Goal: Find specific page/section: Find specific page/section

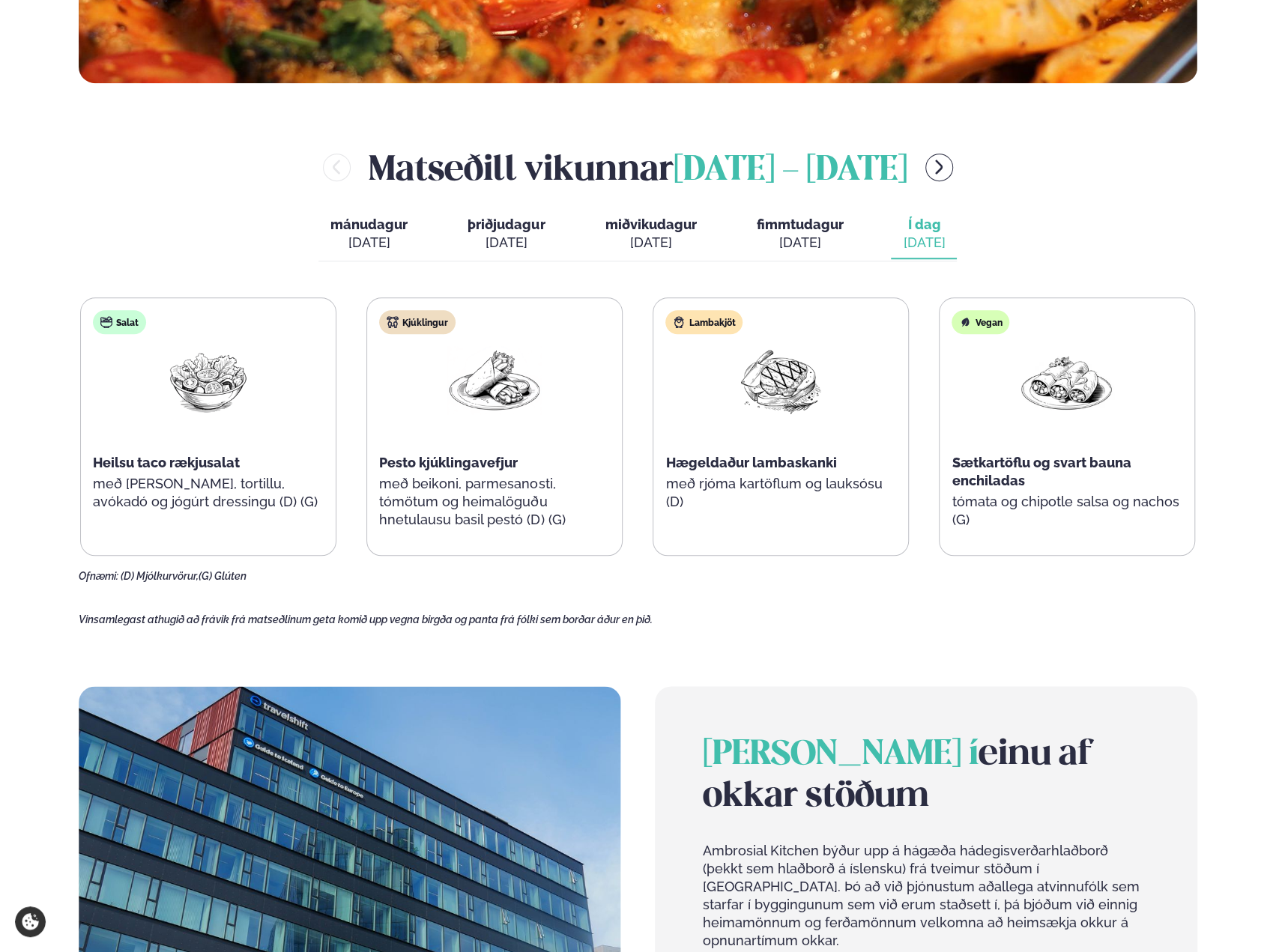
scroll to position [749, 0]
click at [772, 239] on div "[DATE]" at bounding box center [799, 243] width 87 height 18
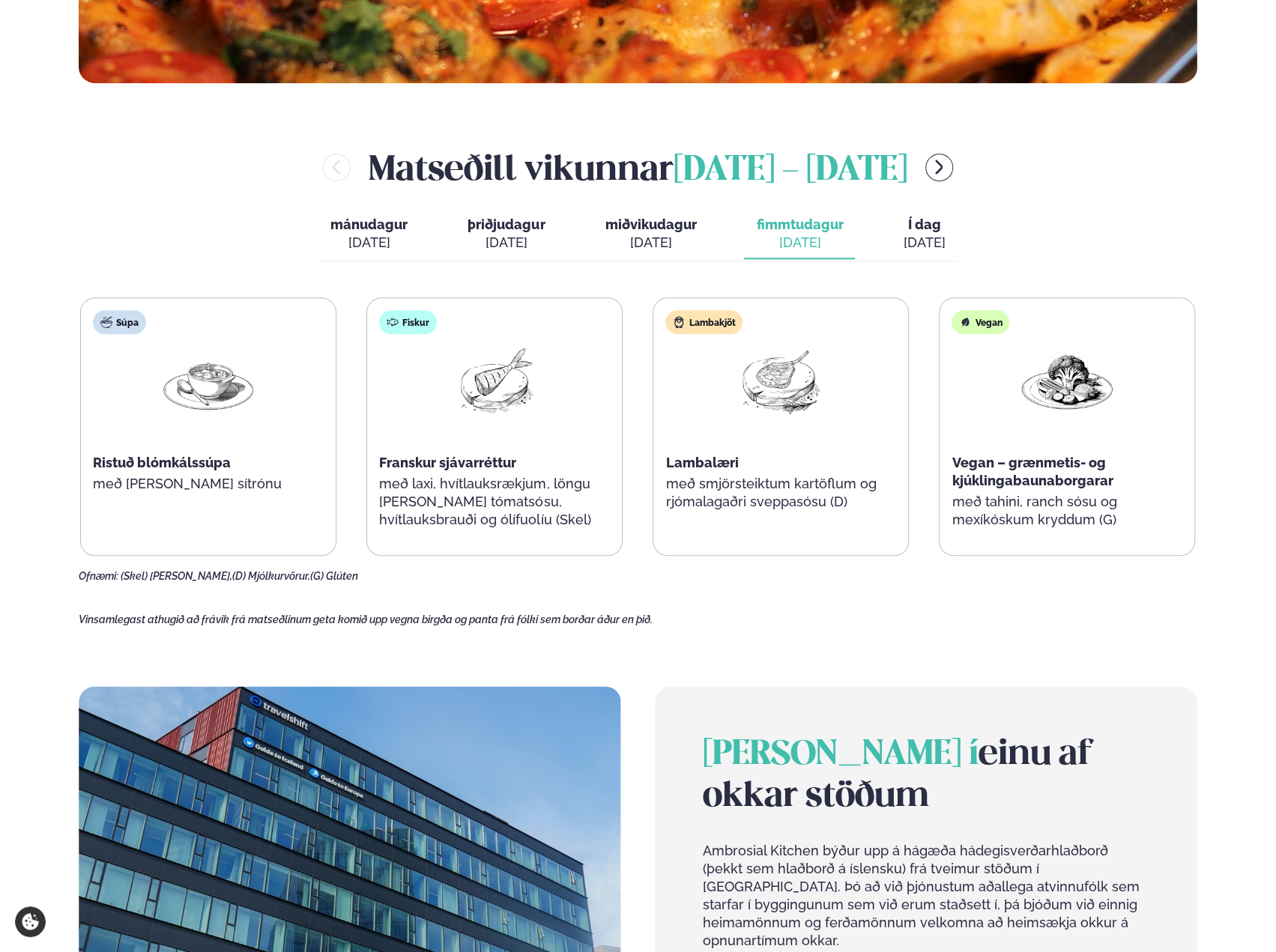
click at [902, 239] on div "[DATE]" at bounding box center [923, 243] width 42 height 18
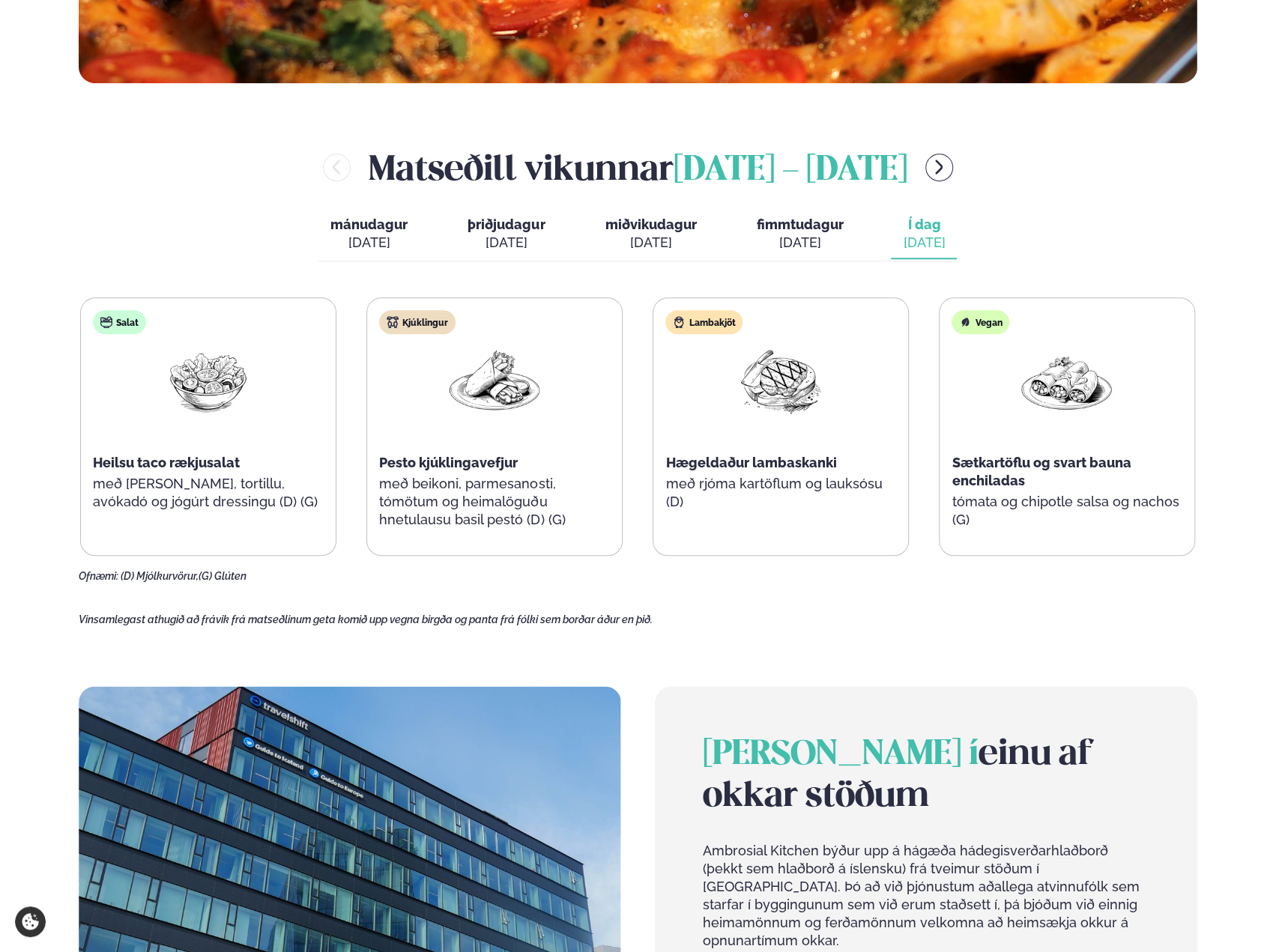
click at [822, 229] on span "fimmtudagur" at bounding box center [799, 224] width 87 height 16
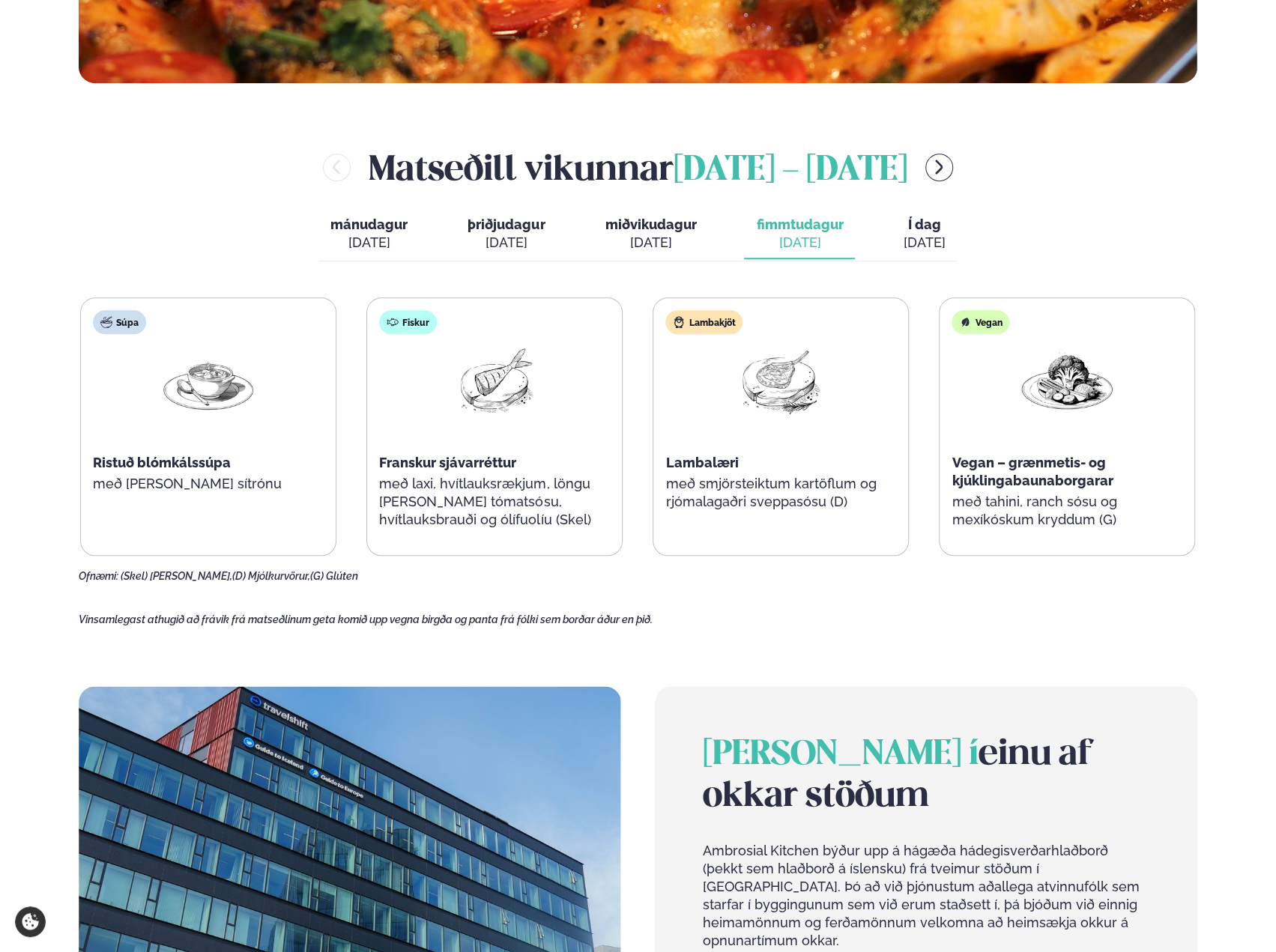
click at [923, 230] on span "Í dag" at bounding box center [923, 224] width 42 height 18
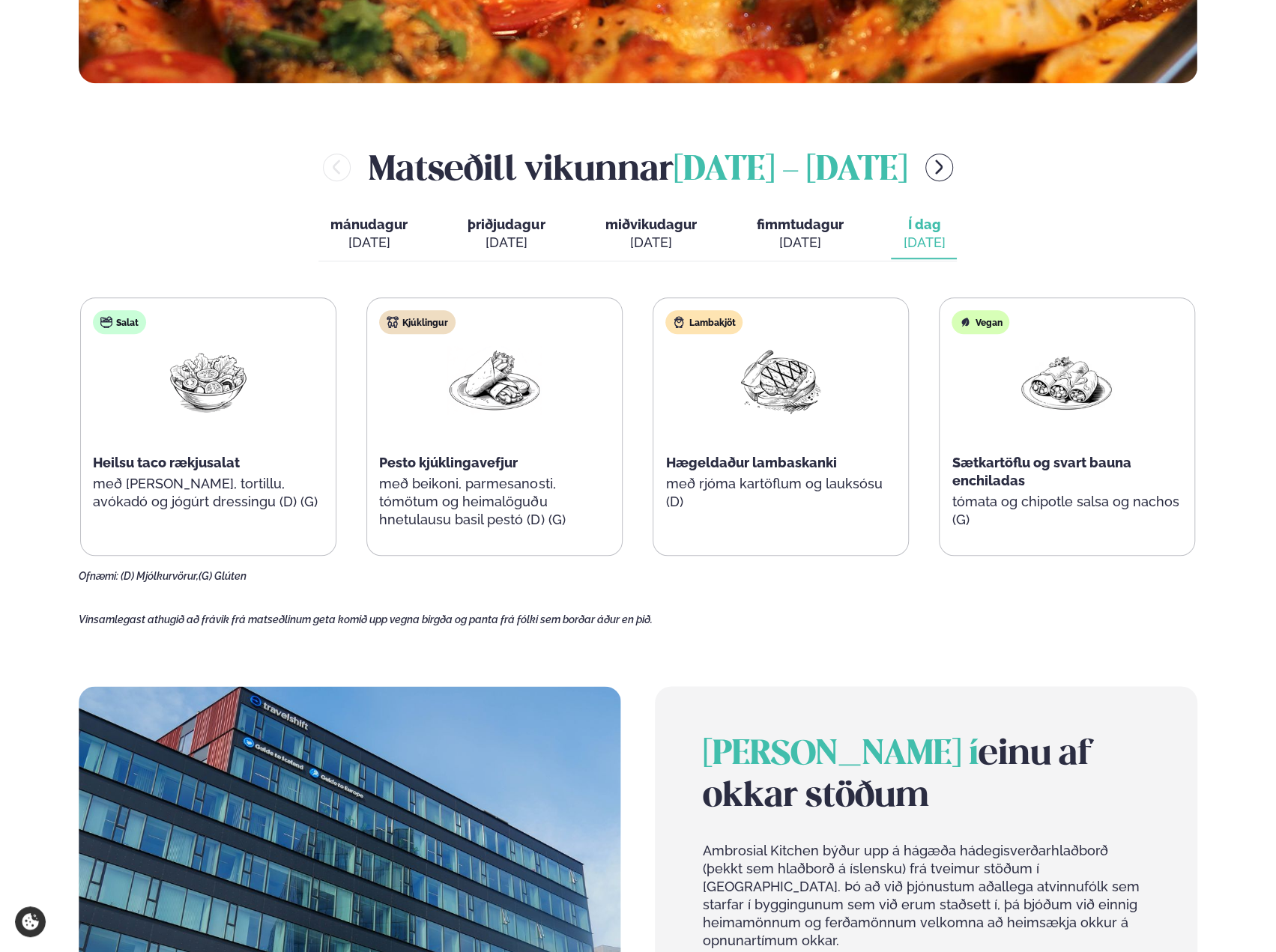
click at [923, 239] on div "[DATE]" at bounding box center [923, 243] width 42 height 18
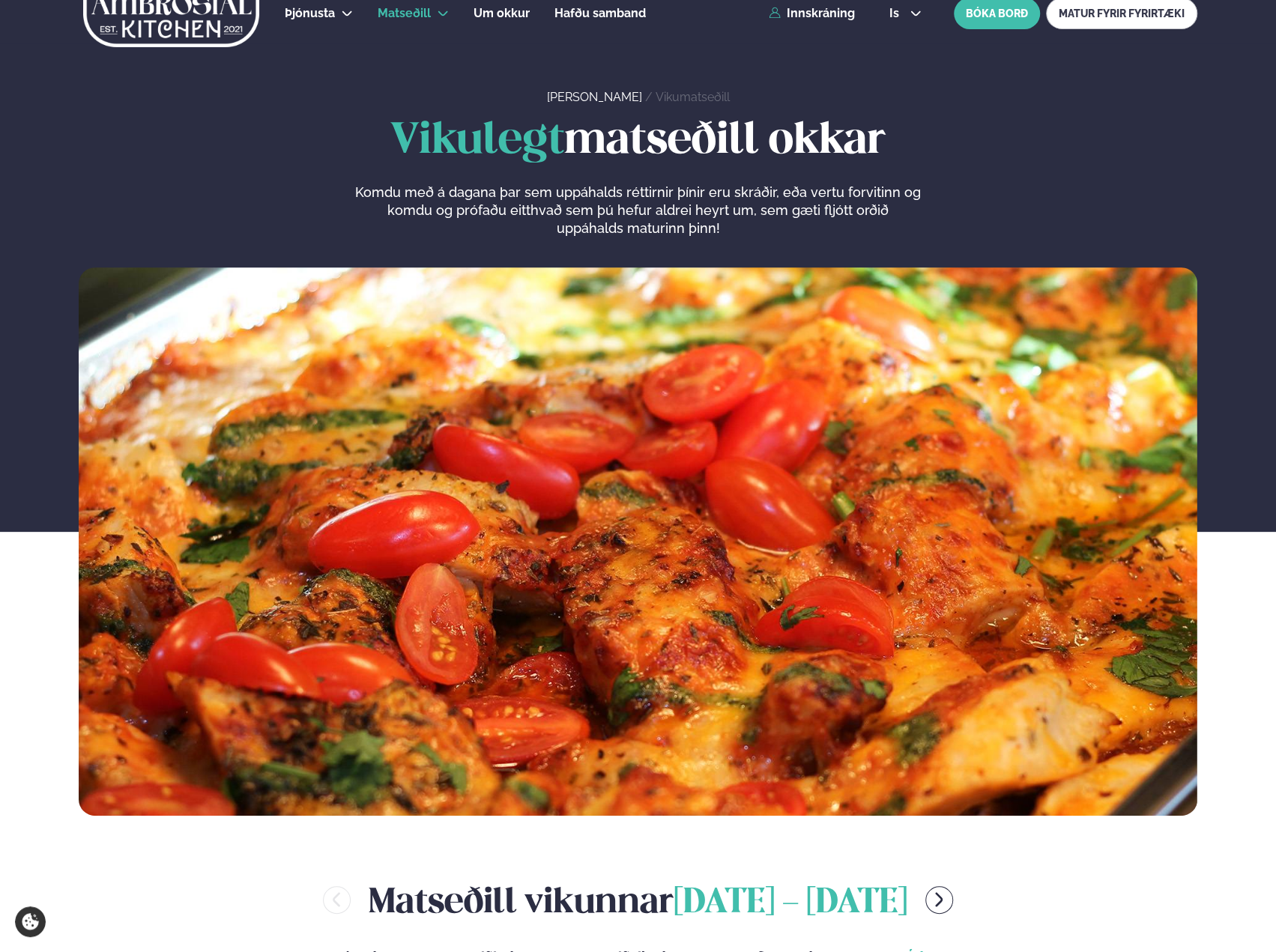
scroll to position [0, 0]
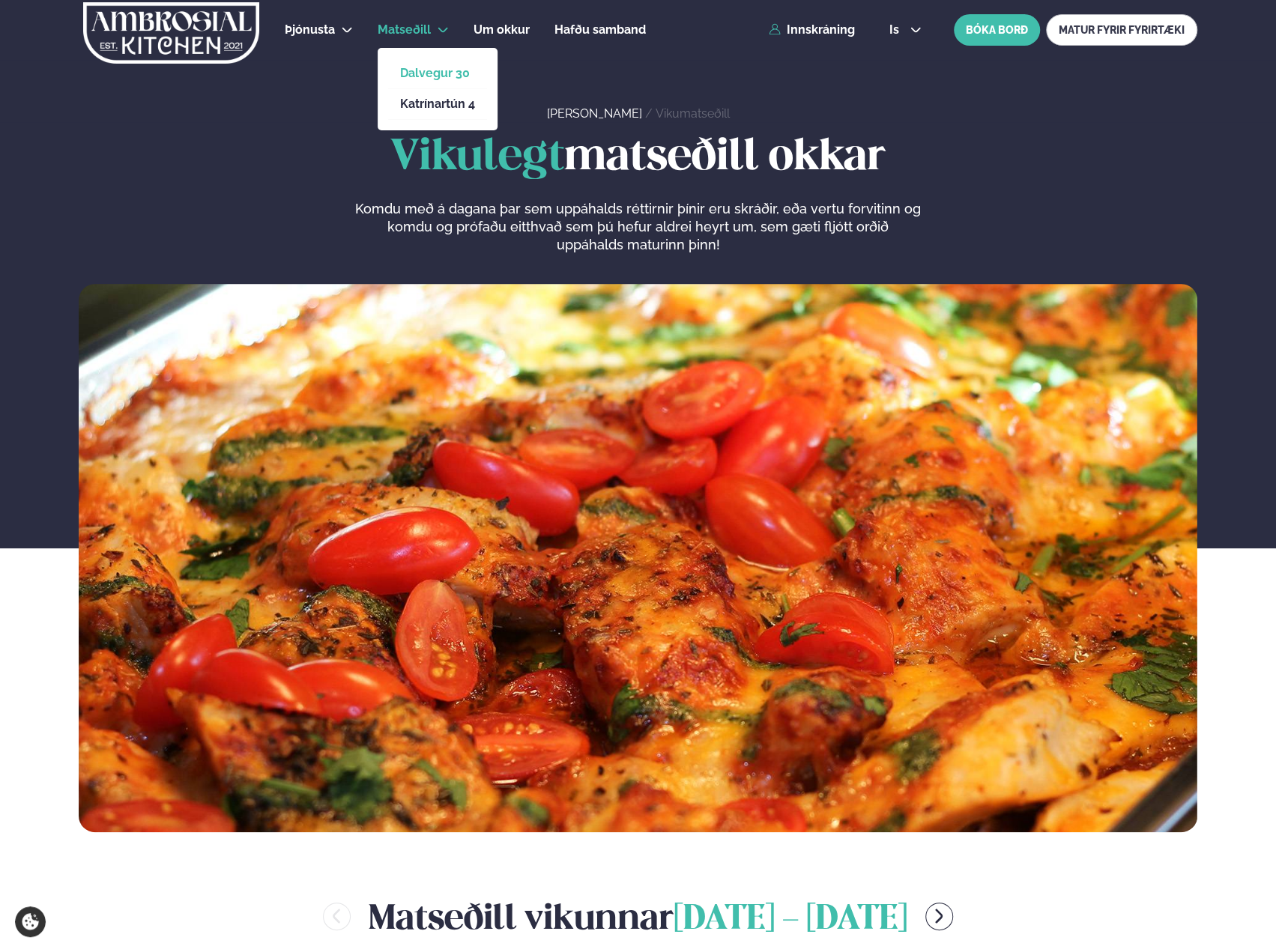
click at [427, 72] on link "Dalvegur 30" at bounding box center [437, 73] width 75 height 12
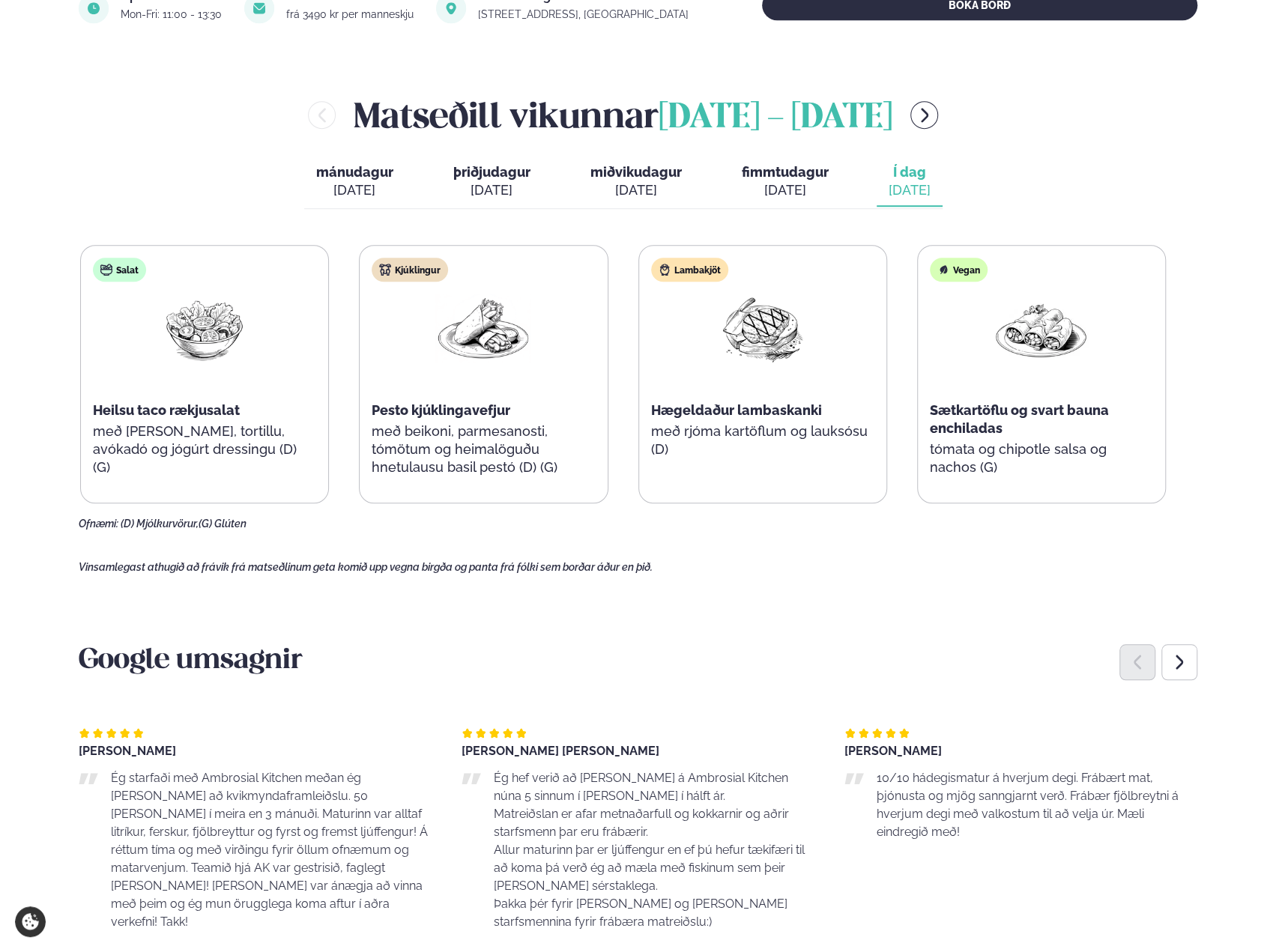
scroll to position [599, 0]
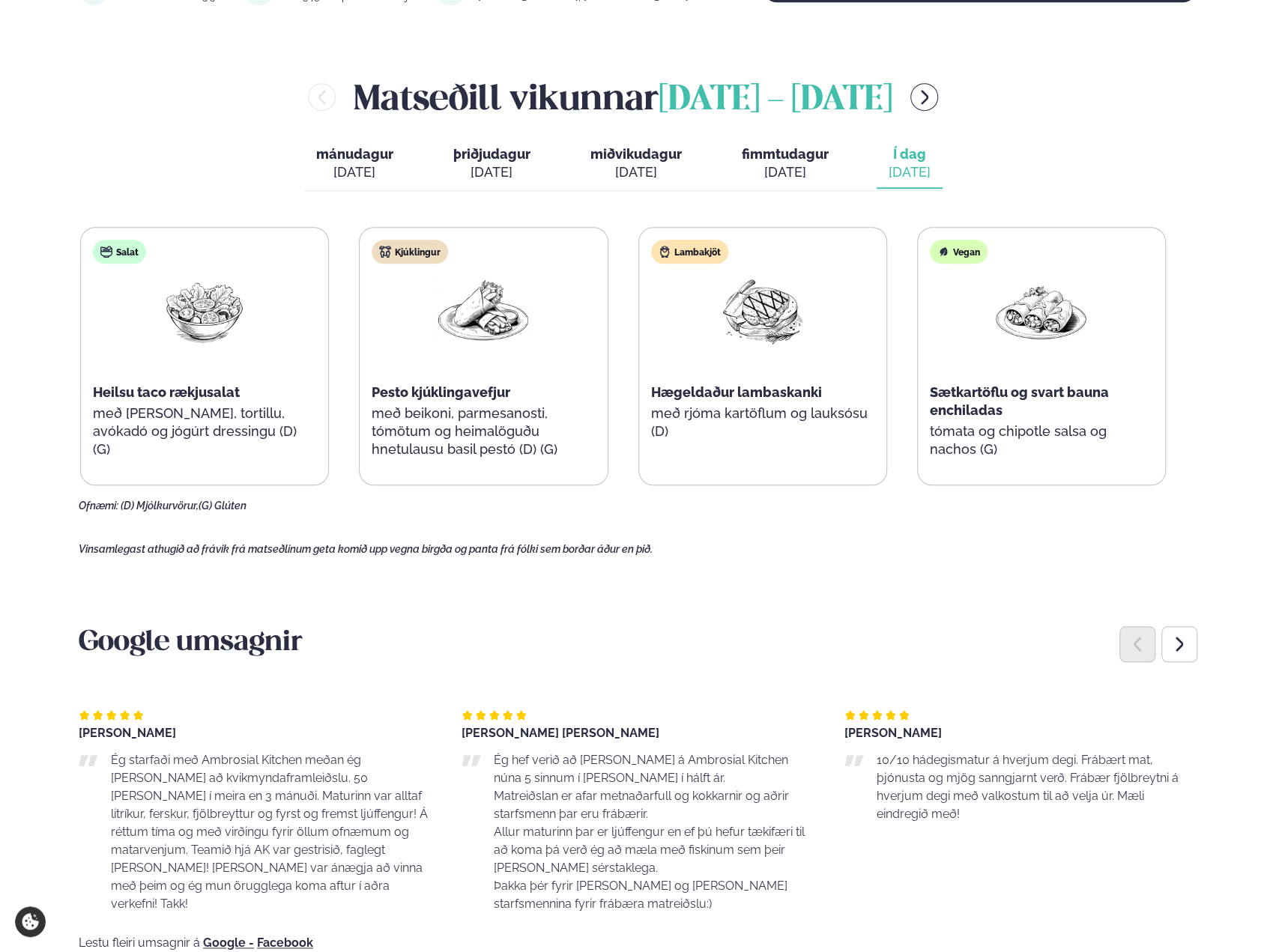
click at [607, 541] on main "[PERSON_NAME] / Matseðill / Dalvegur 30 [PERSON_NAME] í [GEOGRAPHIC_DATA] - Dal…" at bounding box center [638, 640] width 1208 height 2479
